Goal: Find specific page/section: Find specific page/section

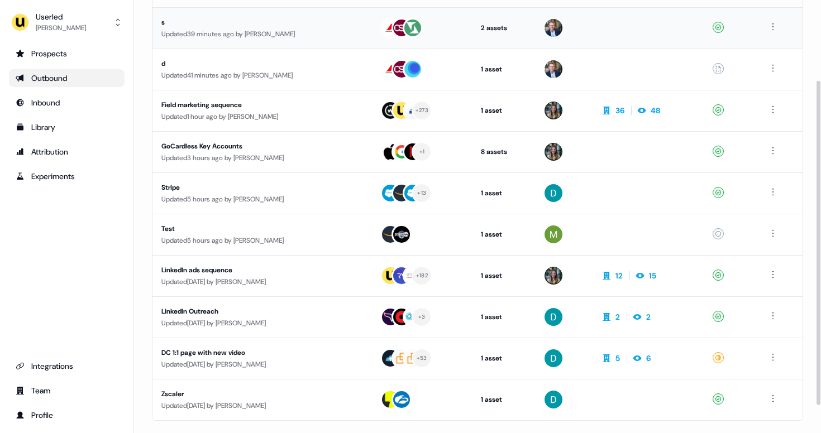
scroll to position [143, 0]
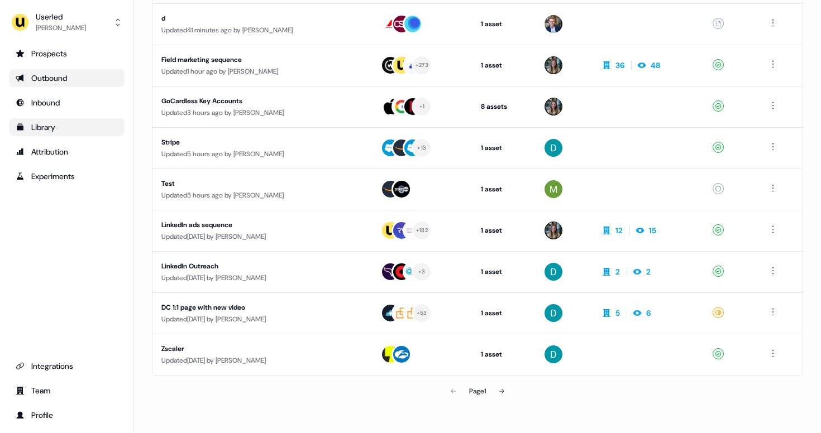
click at [51, 127] on div "Library" at bounding box center [67, 127] width 102 height 11
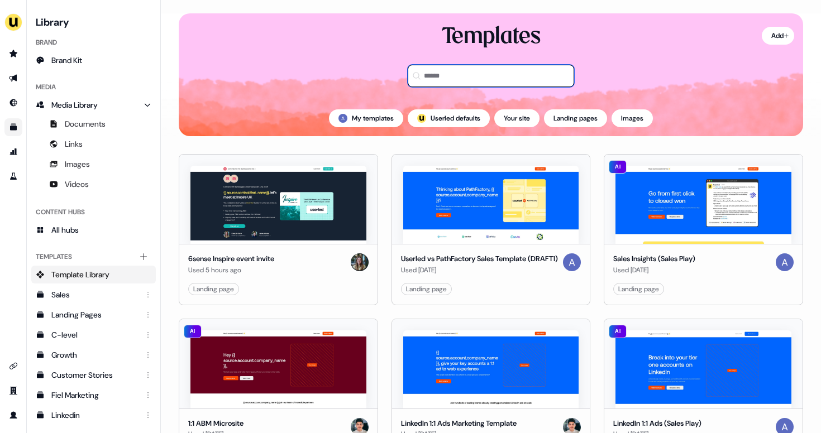
click at [508, 78] on input at bounding box center [490, 76] width 166 height 22
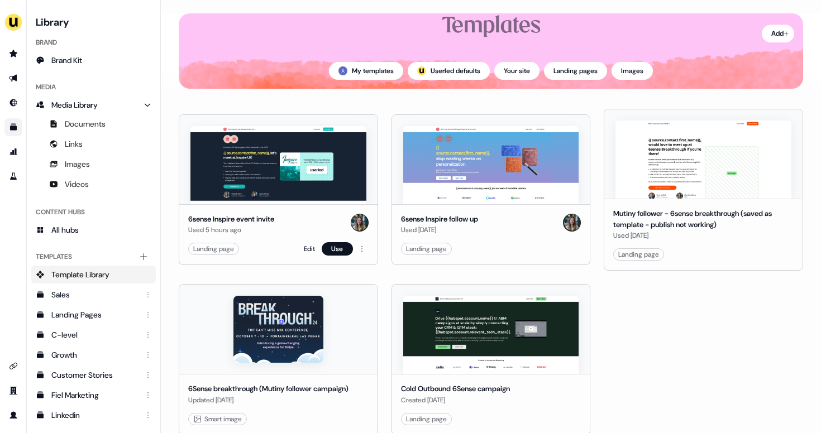
scroll to position [58, 0]
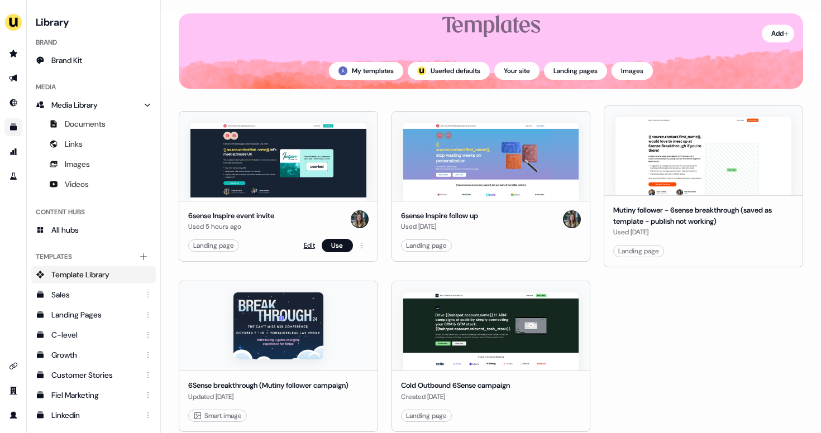
type input "******"
click at [305, 247] on link "Edit" at bounding box center [309, 245] width 11 height 11
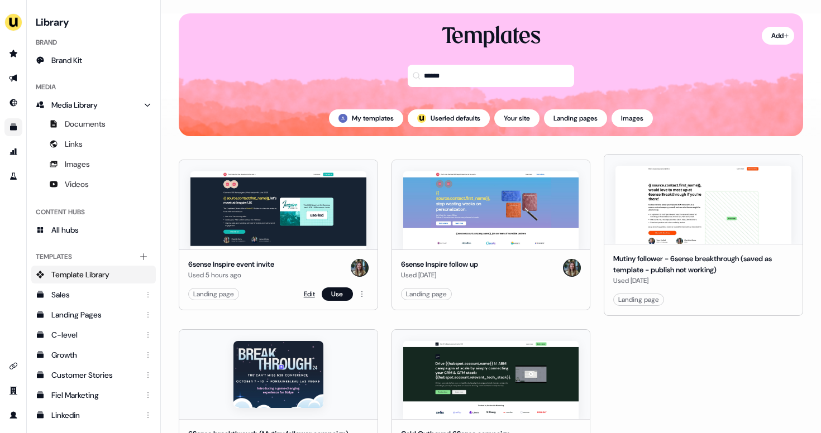
click at [306, 294] on link "Edit" at bounding box center [309, 294] width 11 height 11
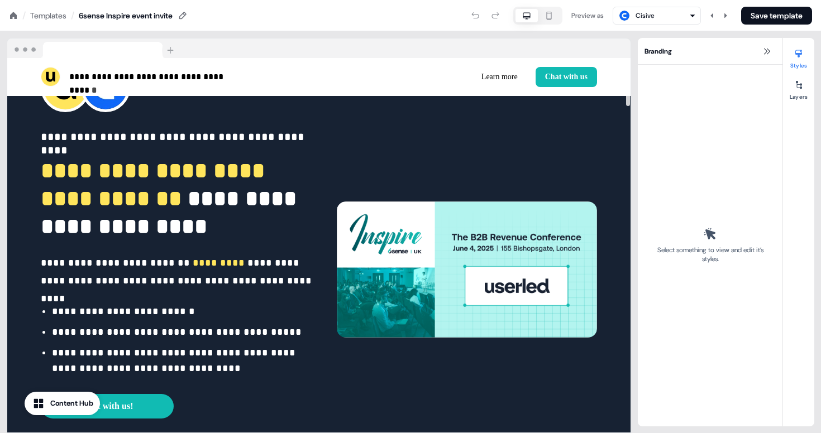
scroll to position [51, 0]
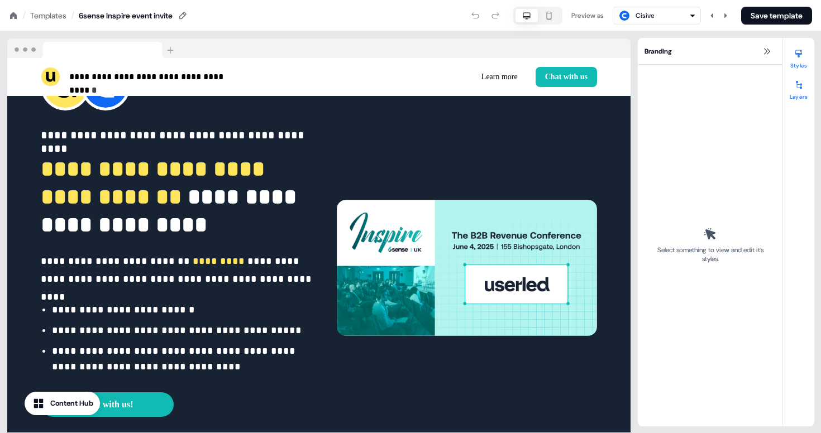
click at [798, 83] on icon at bounding box center [798, 84] width 9 height 9
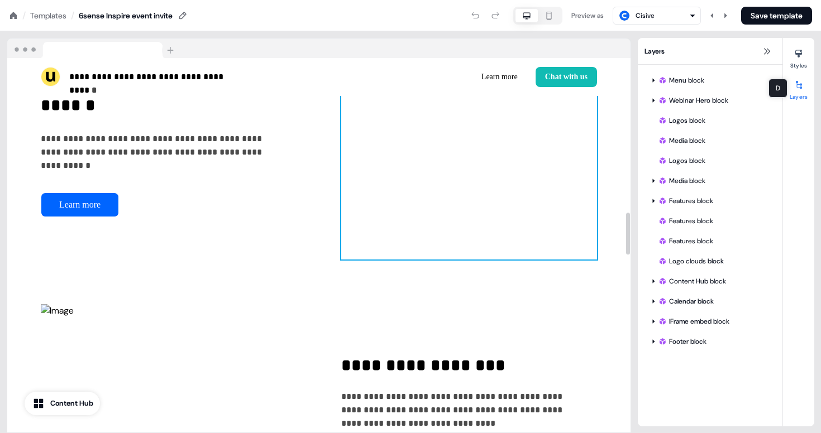
scroll to position [1374, 0]
